Goal: Navigation & Orientation: Find specific page/section

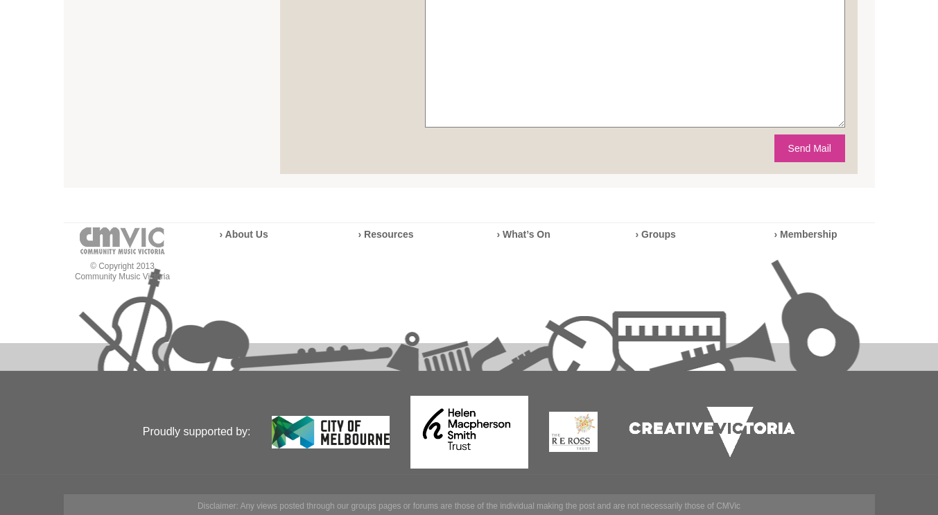
scroll to position [702, 0]
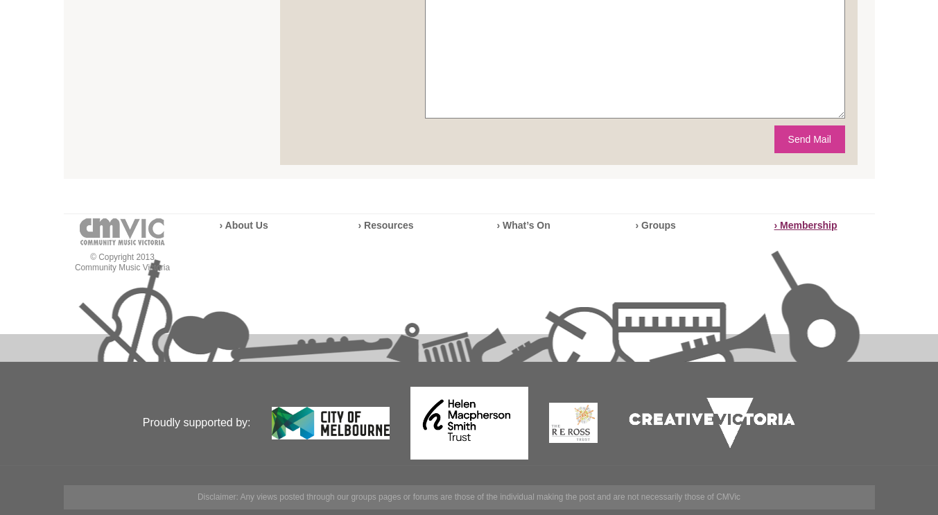
click at [815, 227] on strong "› Membership" at bounding box center [805, 225] width 63 height 11
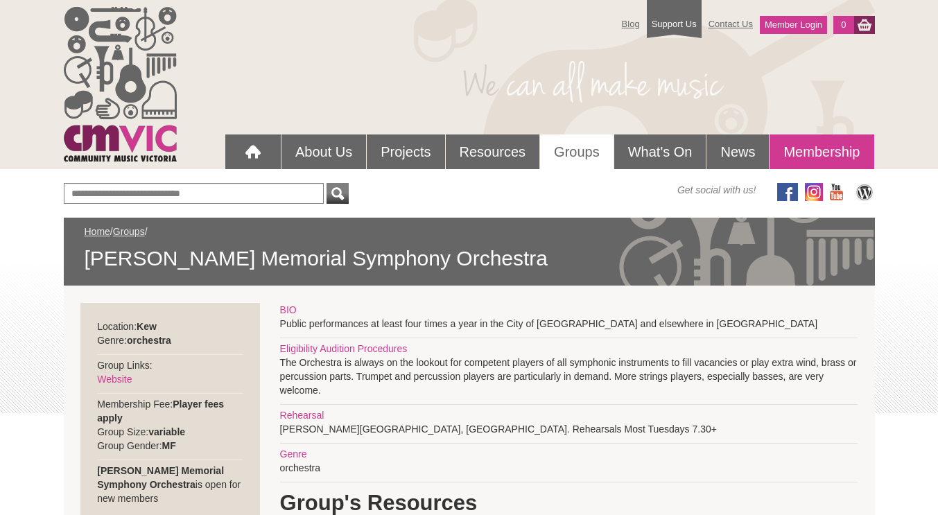
click at [822, 156] on link "Membership" at bounding box center [822, 152] width 104 height 35
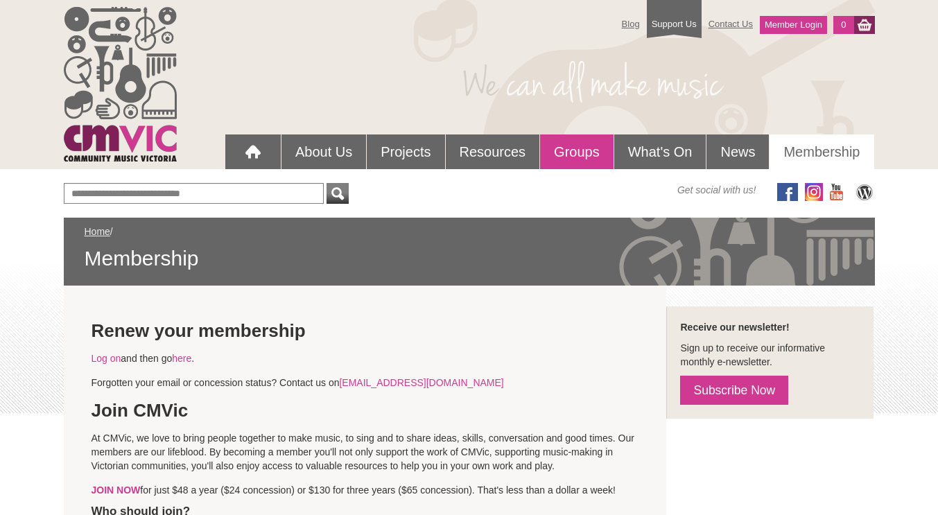
click at [566, 153] on link "Groups" at bounding box center [576, 152] width 73 height 35
